Goal: Share content: Share content

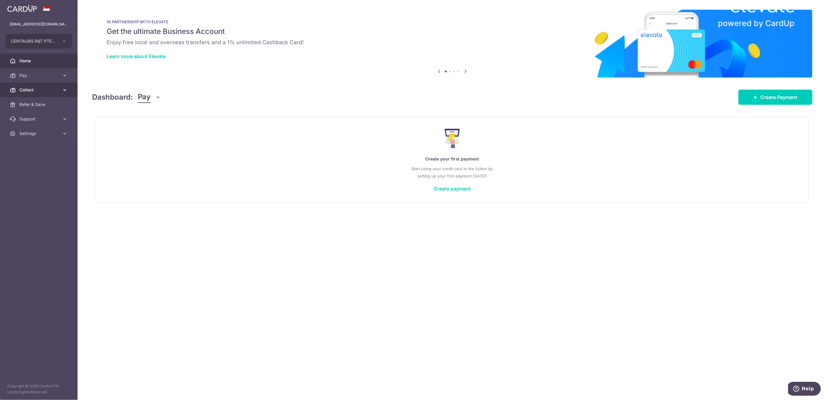
click at [28, 89] on span "Collect" at bounding box center [39, 90] width 40 height 6
click at [42, 133] on span "Payment Requests" at bounding box center [39, 134] width 40 height 6
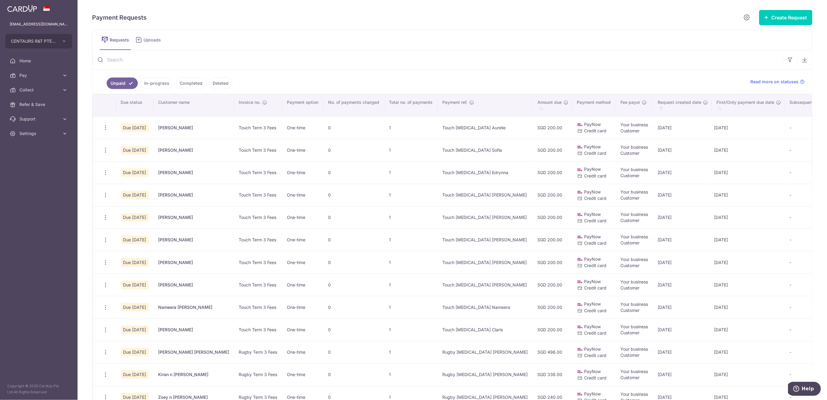
click at [159, 60] on input "text" at bounding box center [437, 59] width 691 height 19
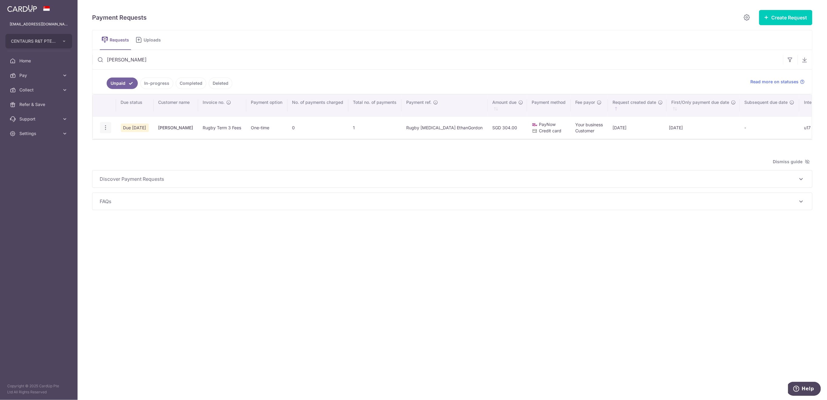
type input "gordon"
click at [106, 125] on icon "button" at bounding box center [105, 128] width 6 height 6
click at [108, 126] on icon "button" at bounding box center [105, 128] width 6 height 6
click at [116, 156] on link "Delete Request" at bounding box center [130, 159] width 60 height 15
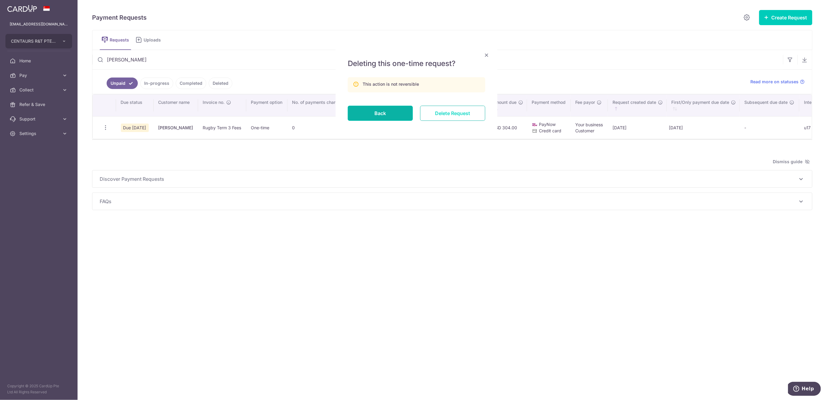
click at [444, 112] on input "Delete Request" at bounding box center [452, 113] width 65 height 15
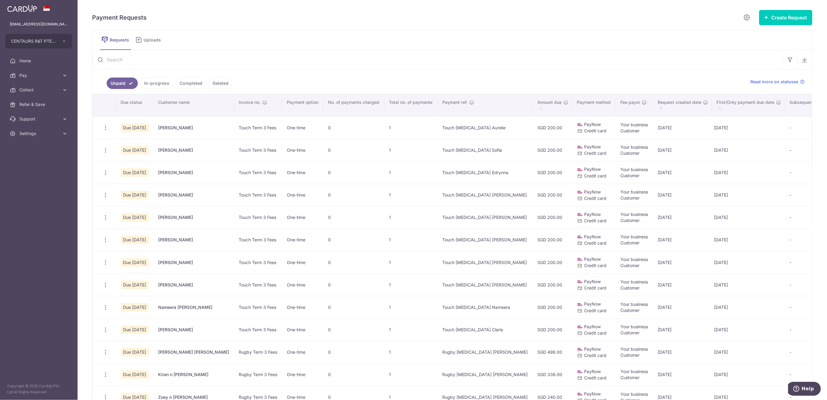
click at [217, 60] on input "text" at bounding box center [437, 59] width 691 height 19
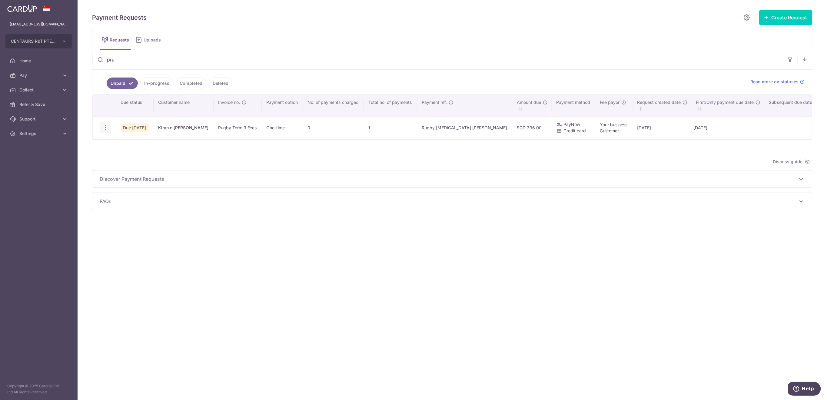
type input "pra"
click at [105, 126] on icon "button" at bounding box center [105, 128] width 6 height 6
click at [124, 159] on span "Delete Request" at bounding box center [136, 158] width 38 height 7
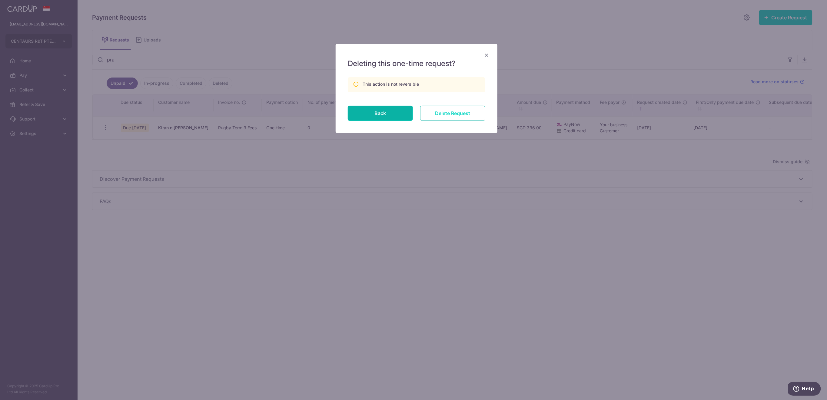
click at [458, 114] on input "Delete Request" at bounding box center [452, 113] width 65 height 15
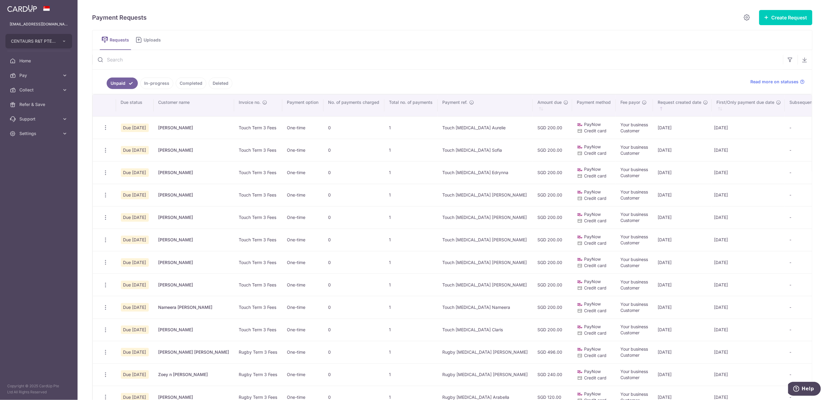
click at [125, 59] on input "text" at bounding box center [437, 59] width 691 height 19
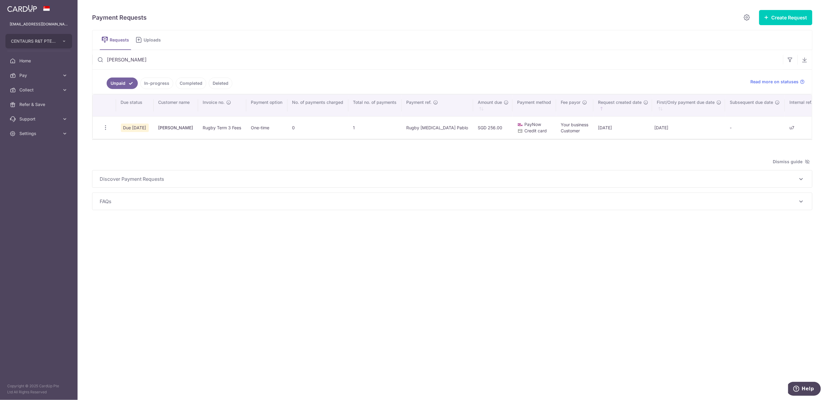
type input "pablo"
click at [105, 129] on icon "button" at bounding box center [105, 128] width 6 height 6
click at [107, 128] on icon "button" at bounding box center [105, 128] width 6 height 6
click at [126, 156] on span "Delete Request" at bounding box center [136, 158] width 38 height 7
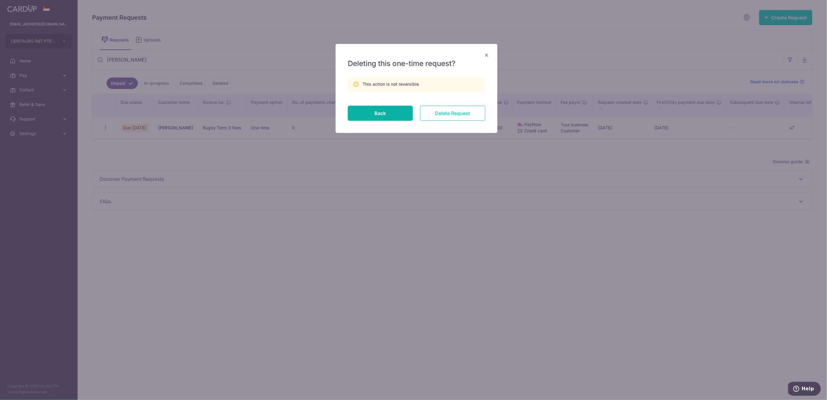
click at [441, 116] on input "Delete Request" at bounding box center [452, 113] width 65 height 15
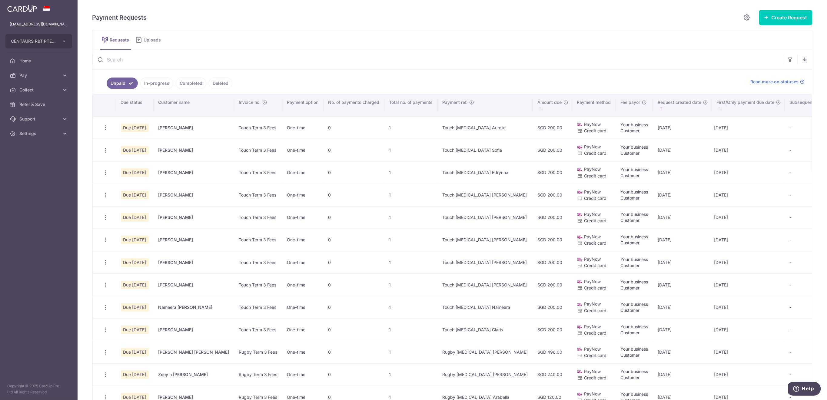
click at [226, 56] on input "text" at bounding box center [437, 59] width 691 height 19
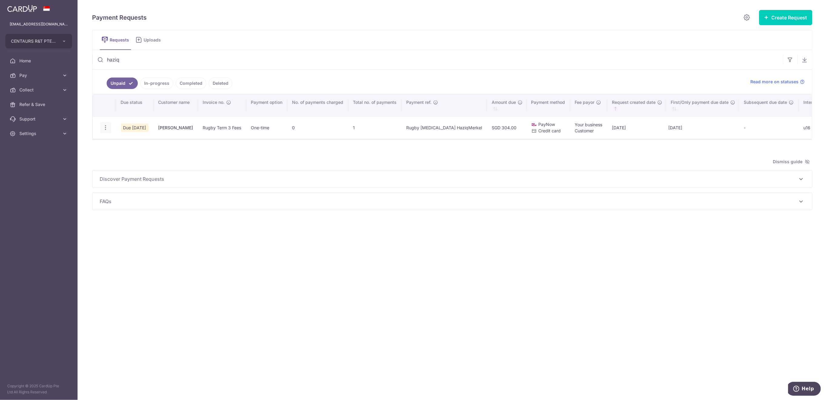
type input "haziq"
click at [107, 128] on icon "button" at bounding box center [105, 128] width 6 height 6
click at [104, 129] on icon "button" at bounding box center [105, 128] width 6 height 6
click at [105, 126] on icon "button" at bounding box center [105, 128] width 6 height 6
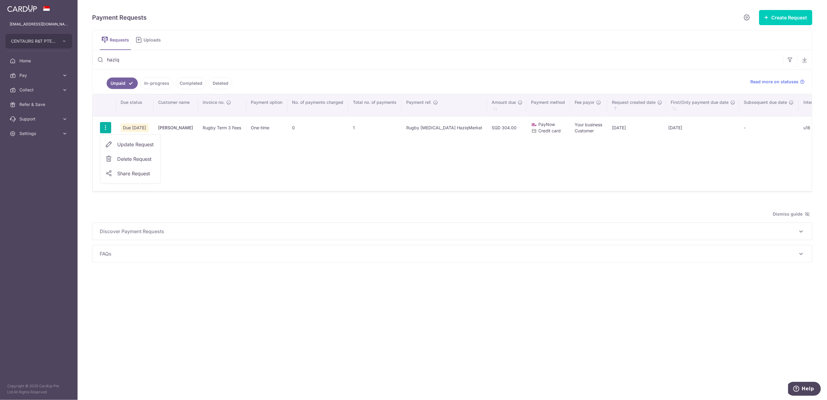
click at [129, 158] on span "Delete Request" at bounding box center [136, 158] width 38 height 7
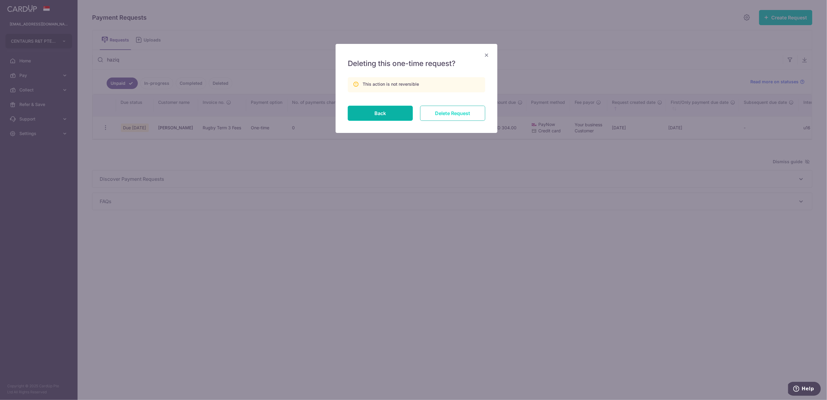
click at [443, 113] on input "Delete Request" at bounding box center [452, 113] width 65 height 15
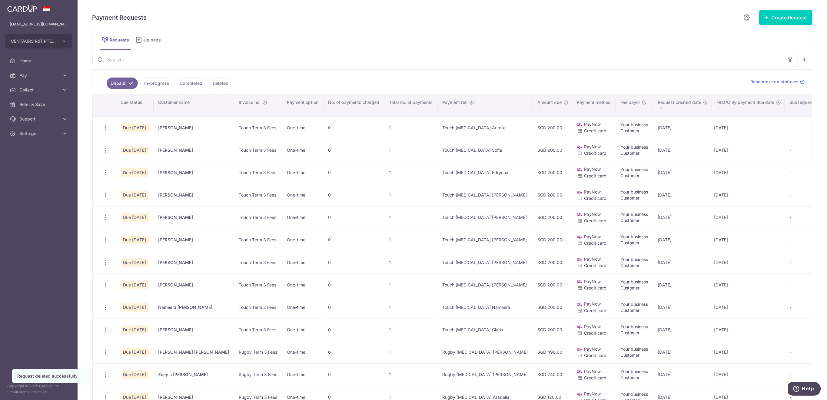
click at [243, 57] on input "text" at bounding box center [437, 59] width 691 height 19
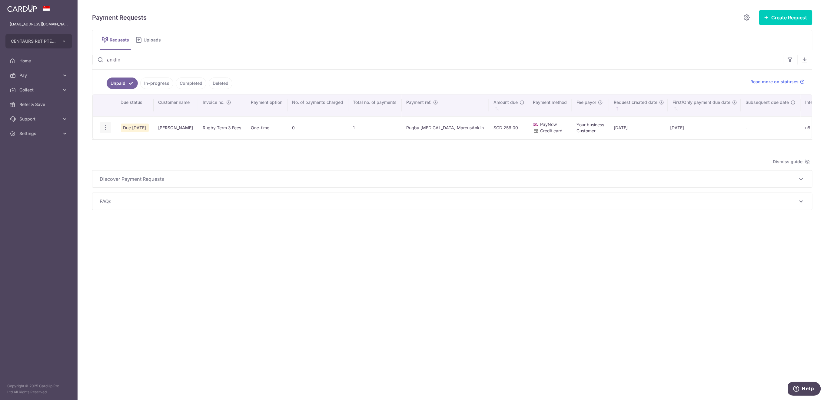
type input "anklin"
click at [106, 126] on icon "button" at bounding box center [105, 128] width 6 height 6
click at [105, 125] on icon "button" at bounding box center [105, 128] width 6 height 6
click at [108, 128] on icon "button" at bounding box center [105, 128] width 6 height 6
click at [125, 157] on span "Delete Request" at bounding box center [136, 158] width 38 height 7
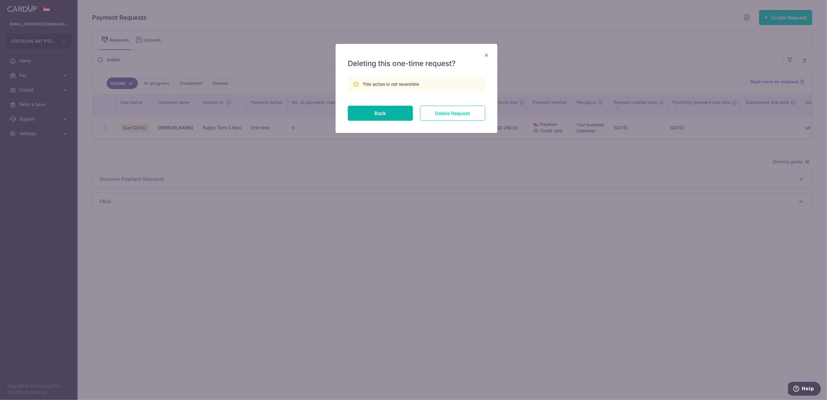
click at [455, 114] on input "Delete Request" at bounding box center [452, 113] width 65 height 15
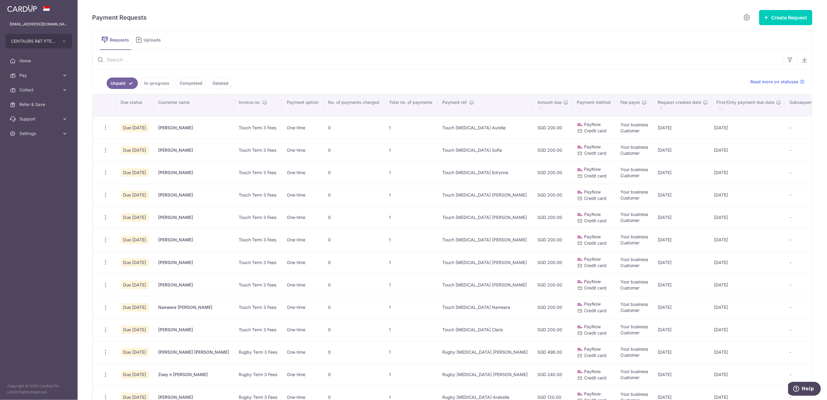
click at [136, 58] on input "text" at bounding box center [437, 59] width 691 height 19
click at [126, 58] on input "text" at bounding box center [437, 59] width 691 height 19
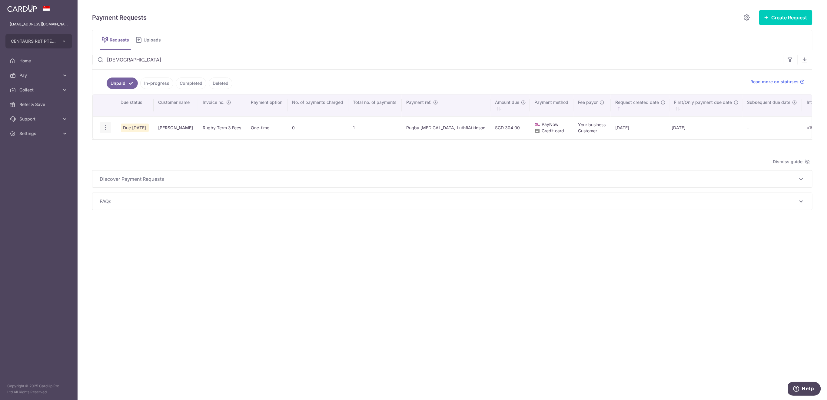
type input "luthfi"
click at [106, 127] on icon "button" at bounding box center [105, 128] width 6 height 6
click at [104, 129] on icon "button" at bounding box center [105, 128] width 6 height 6
click at [106, 129] on icon "button" at bounding box center [105, 128] width 6 height 6
click at [104, 128] on icon "button" at bounding box center [105, 128] width 6 height 6
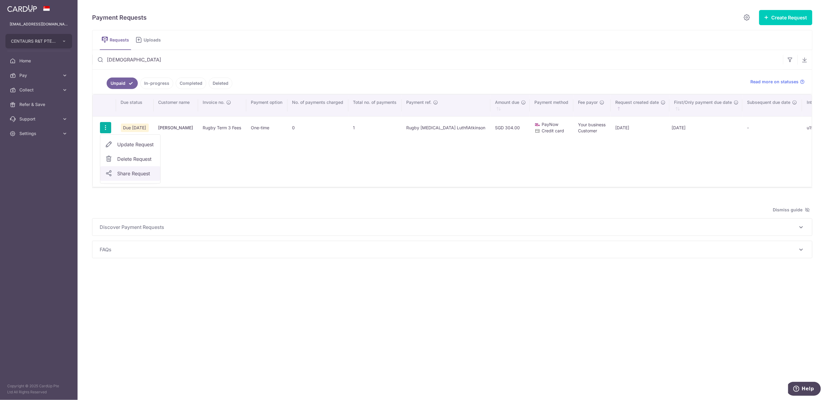
click at [118, 174] on span "Share Request" at bounding box center [136, 173] width 38 height 7
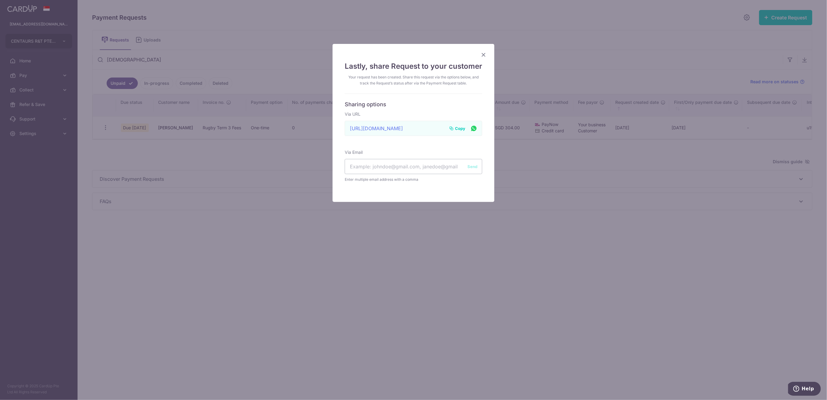
click at [459, 127] on span "Copy" at bounding box center [460, 128] width 10 height 6
click at [379, 167] on input "text" at bounding box center [414, 166] width 138 height 15
paste input "Chris Atkinson <chris@mercia.sg>"
click at [385, 167] on input "Chris Atkinson <chris@mercia.sg>" at bounding box center [414, 166] width 138 height 15
click at [411, 167] on input "chris@mercia.sg>" at bounding box center [414, 166] width 138 height 15
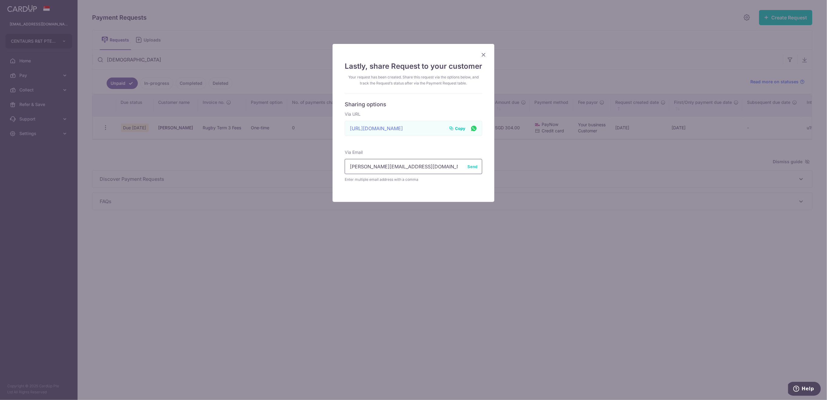
click at [426, 166] on input "chris@mercia.sg," at bounding box center [414, 166] width 138 height 15
paste input "chrisandyazzy@gmail.com"
type input "chris@mercia.sg,chrisandyazzy@gmail.com"
click at [472, 168] on button "Send" at bounding box center [473, 167] width 10 height 6
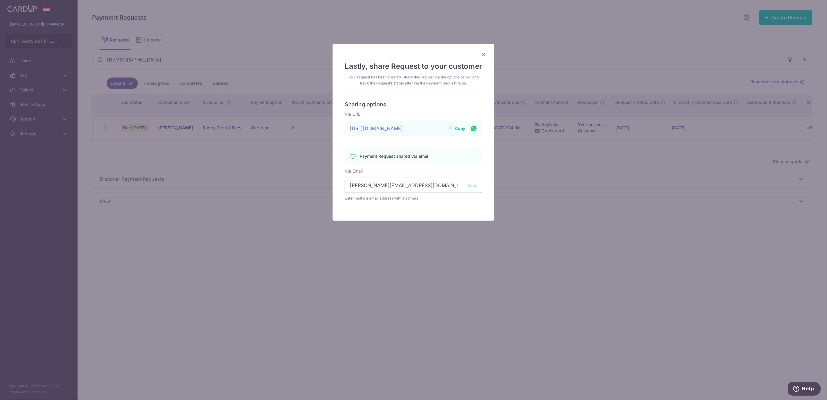
click at [481, 55] on icon "Close" at bounding box center [483, 55] width 7 height 8
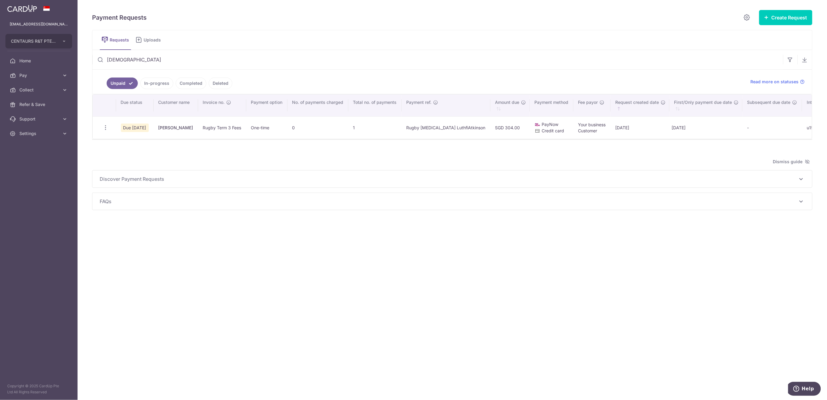
drag, startPoint x: 126, startPoint y: 58, endPoint x: 91, endPoint y: 58, distance: 35.2
click at [91, 58] on div "Payment Requests Create Request Single Request Multiple Requests Requests Uploa…" at bounding box center [453, 200] width 750 height 400
